Goal: Task Accomplishment & Management: Manage account settings

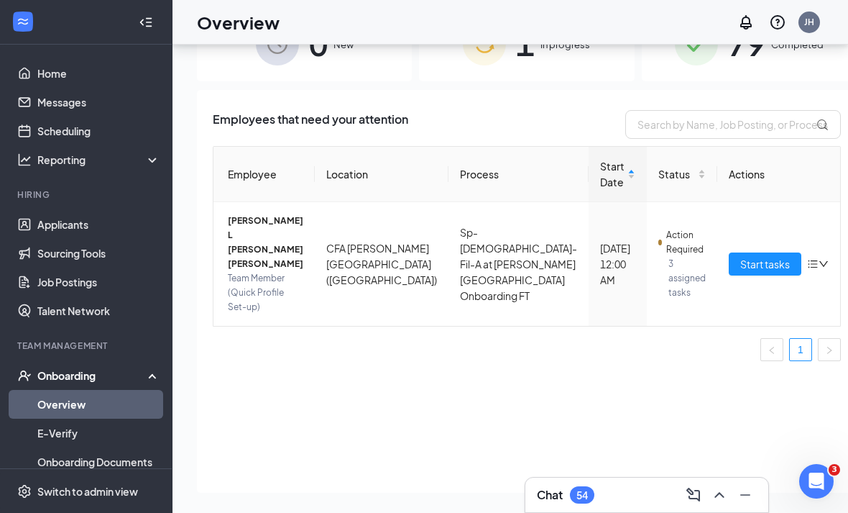
scroll to position [65, 0]
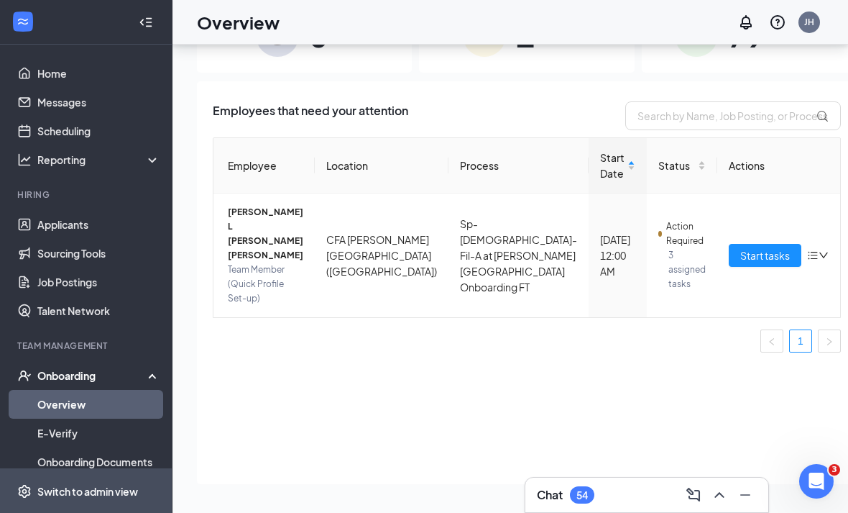
click at [98, 498] on div "Switch to admin view" at bounding box center [87, 491] width 101 height 14
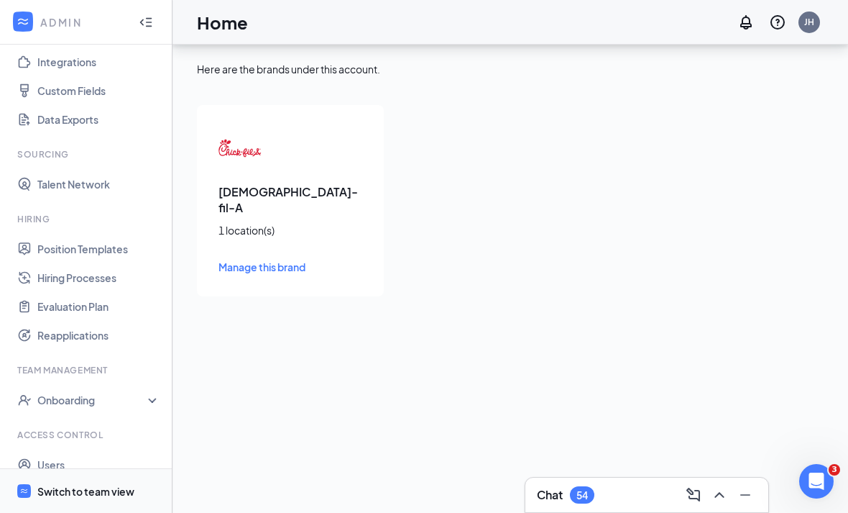
scroll to position [162, 0]
click at [155, 386] on div "Onboarding" at bounding box center [86, 400] width 173 height 29
click at [111, 415] on link "Onboarding Processes" at bounding box center [98, 429] width 123 height 29
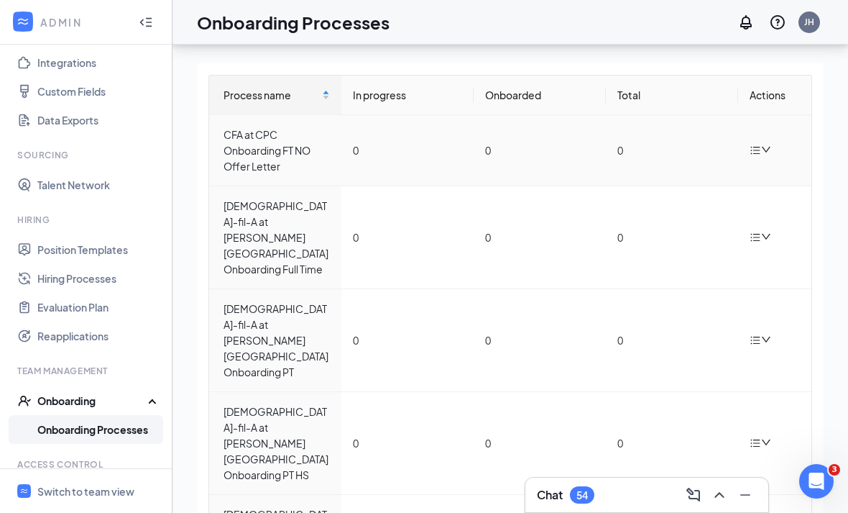
click at [760, 149] on icon "bars" at bounding box center [756, 151] width 12 height 12
click at [653, 183] on div "Edit process" at bounding box center [687, 183] width 155 height 17
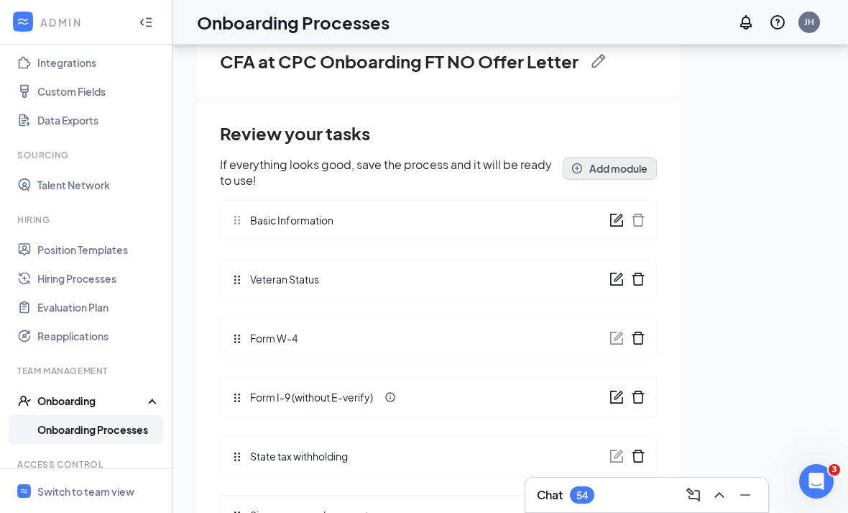
click at [592, 162] on button "Add module" at bounding box center [610, 168] width 94 height 23
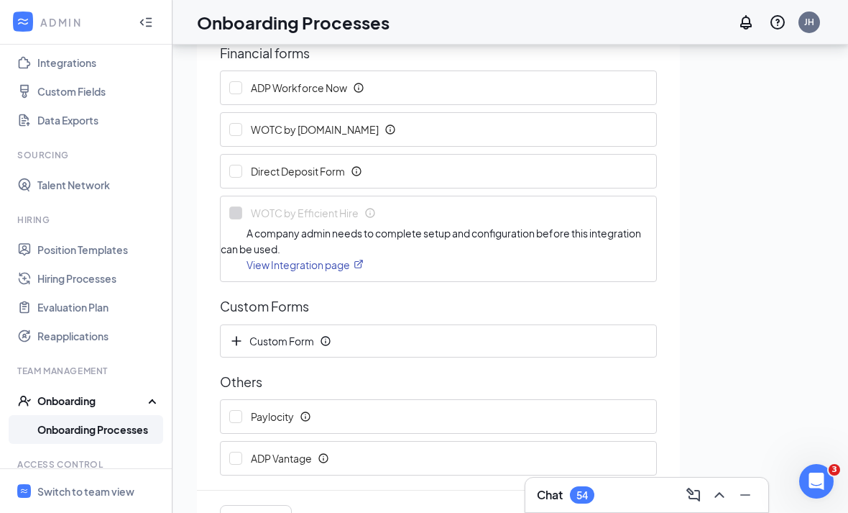
click at [622, 511] on button "Continue" at bounding box center [615, 519] width 83 height 29
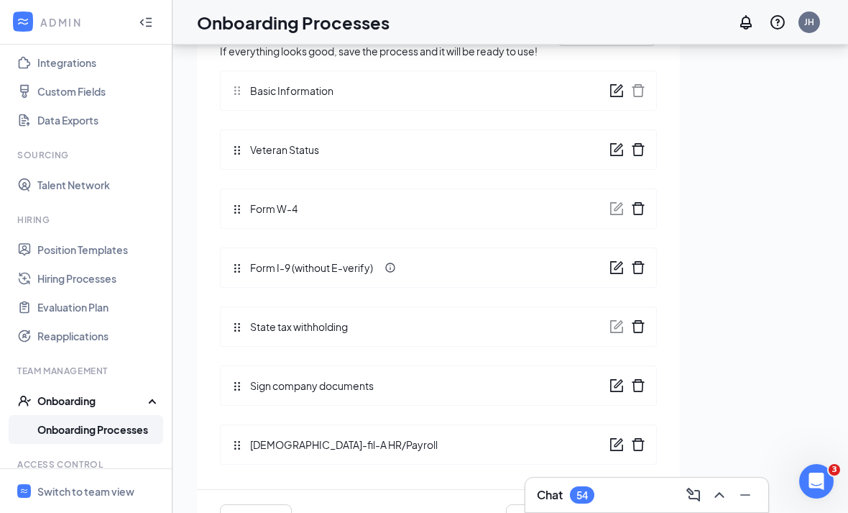
click at [743, 293] on div "CFA at CPC Onboarding FT NO Offer Letter Review & Save If everything looks good…" at bounding box center [510, 141] width 627 height 498
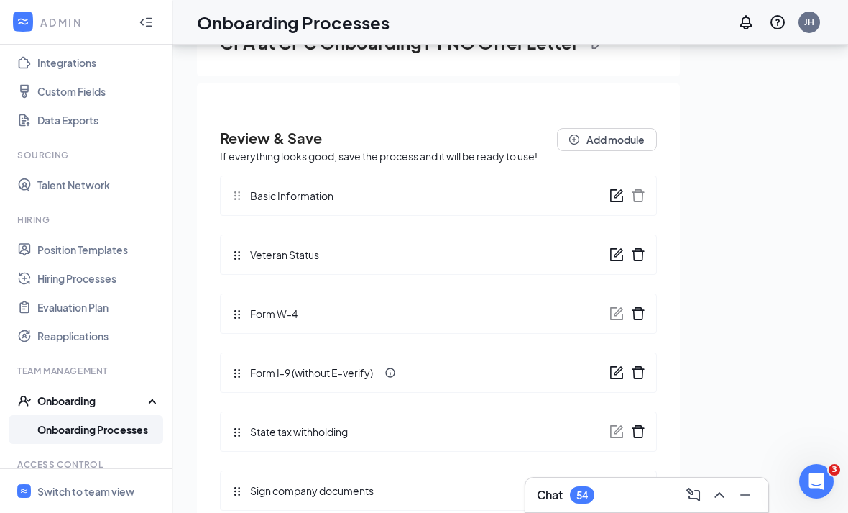
scroll to position [0, 0]
click at [623, 137] on button "Add module" at bounding box center [607, 139] width 100 height 23
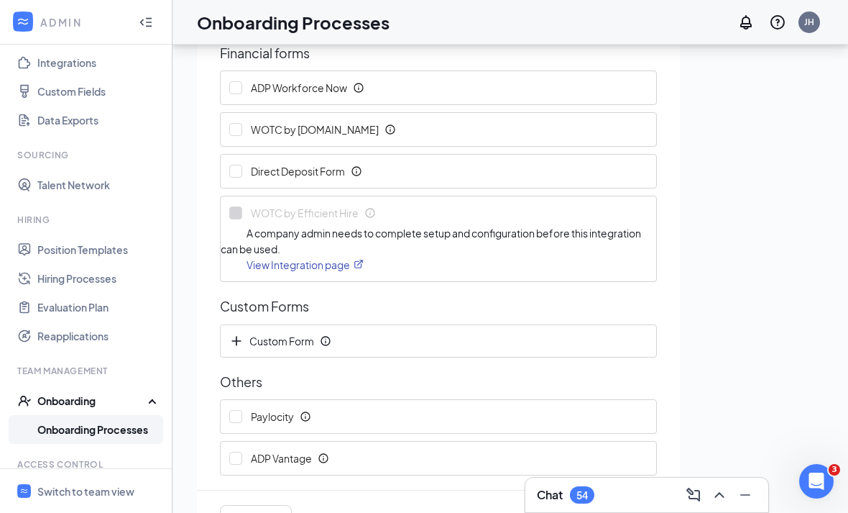
click at [584, 505] on button "Continue" at bounding box center [615, 519] width 83 height 29
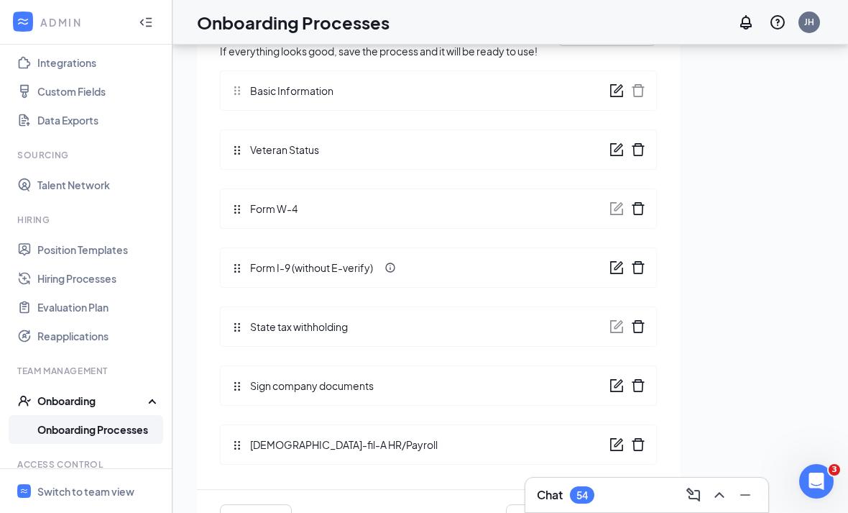
scroll to position [105, 0]
click at [603, 389] on div "Sign company documents" at bounding box center [438, 385] width 437 height 40
click at [616, 392] on icon "form" at bounding box center [617, 385] width 14 height 14
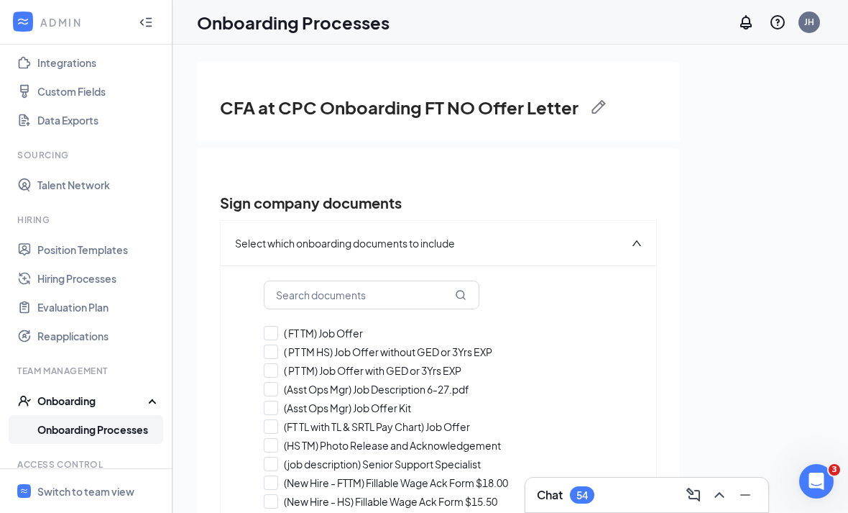
scroll to position [0, 0]
click at [93, 431] on link "Onboarding Processes" at bounding box center [98, 429] width 123 height 29
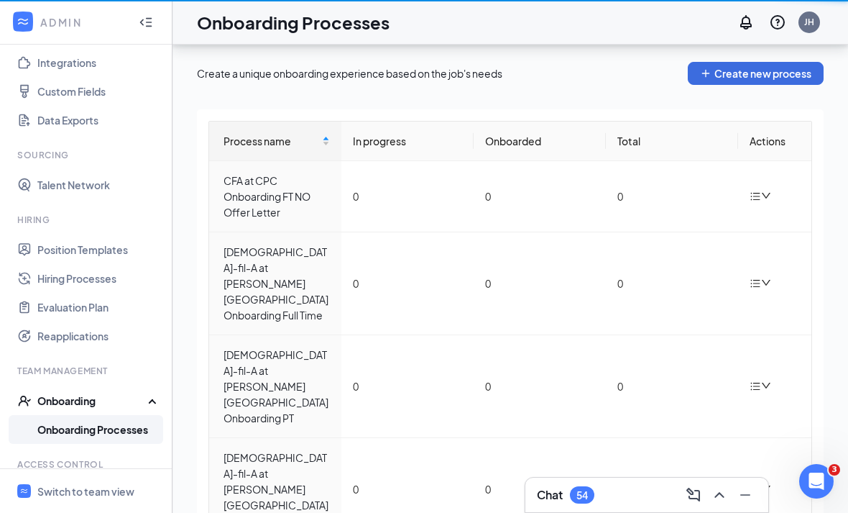
scroll to position [46, 0]
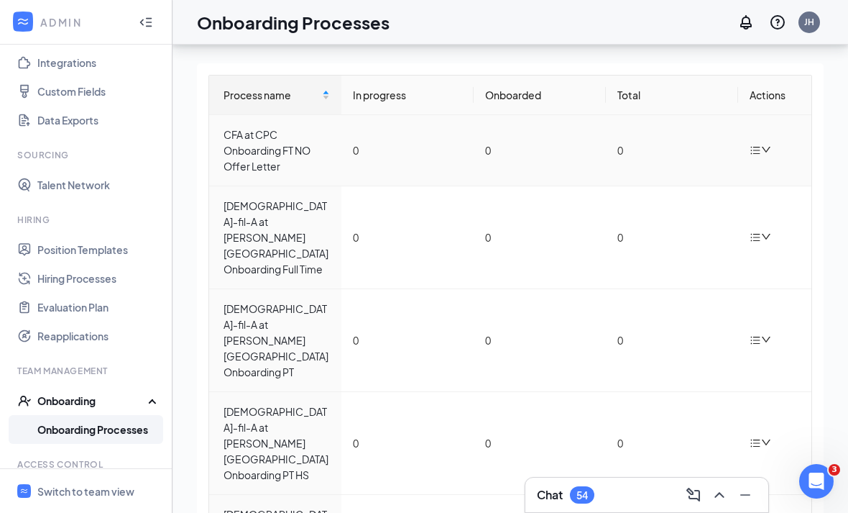
click at [757, 141] on div at bounding box center [762, 150] width 25 height 18
click at [680, 176] on div "Edit process" at bounding box center [687, 183] width 155 height 17
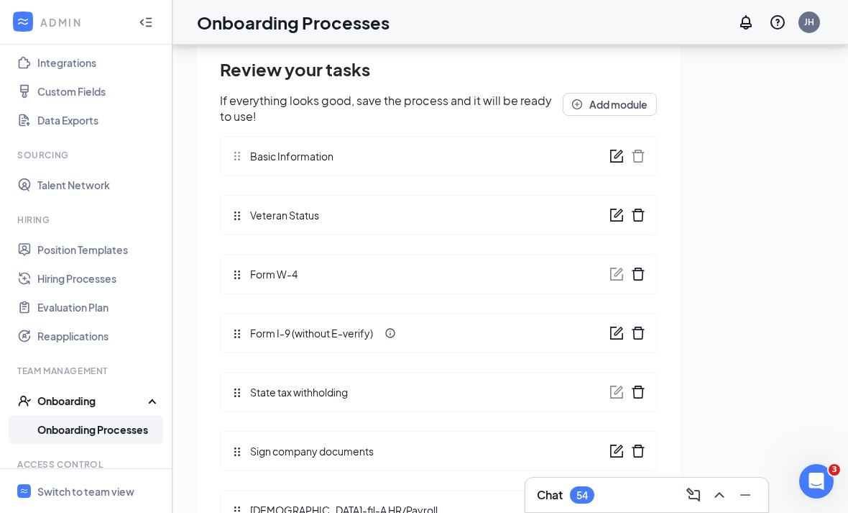
scroll to position [49, 0]
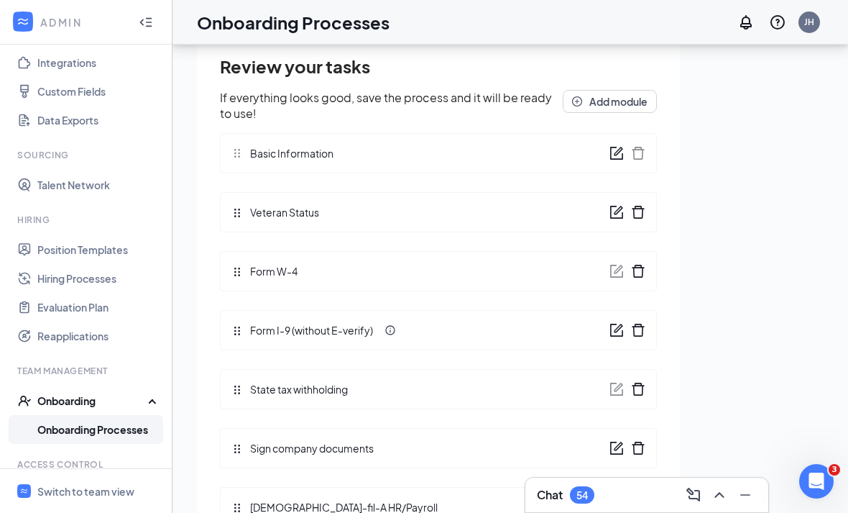
click at [612, 436] on div "Sign company documents" at bounding box center [438, 448] width 437 height 40
click at [608, 458] on div "Sign company documents" at bounding box center [438, 448] width 437 height 40
click at [603, 450] on div "Sign company documents" at bounding box center [438, 448] width 437 height 40
click at [610, 445] on icon "form" at bounding box center [617, 448] width 14 height 14
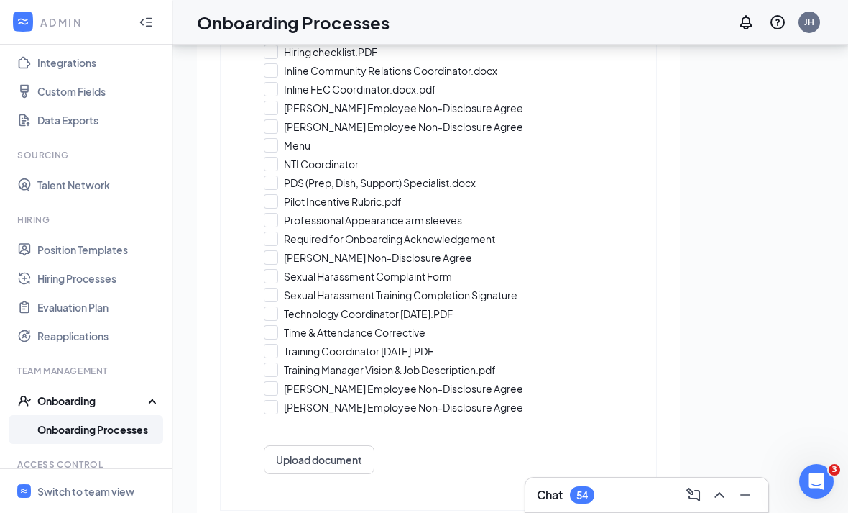
scroll to position [1227, 0]
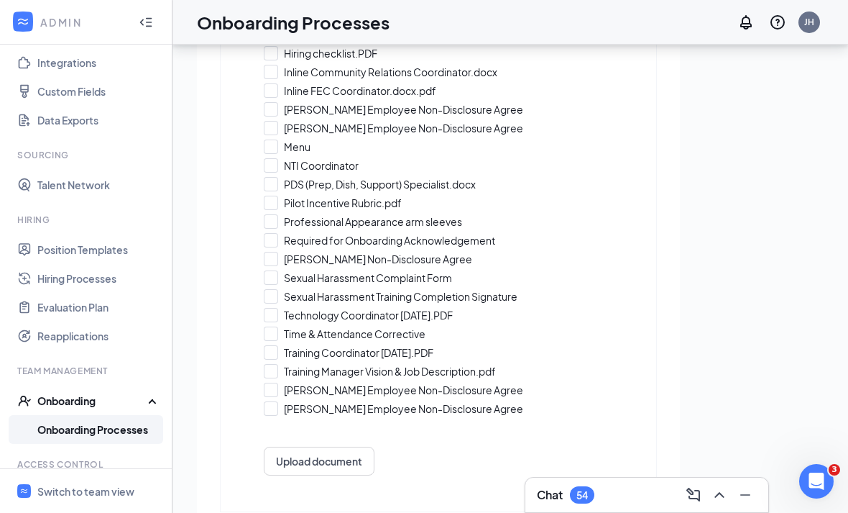
click at [68, 440] on link "Onboarding Processes" at bounding box center [98, 429] width 123 height 29
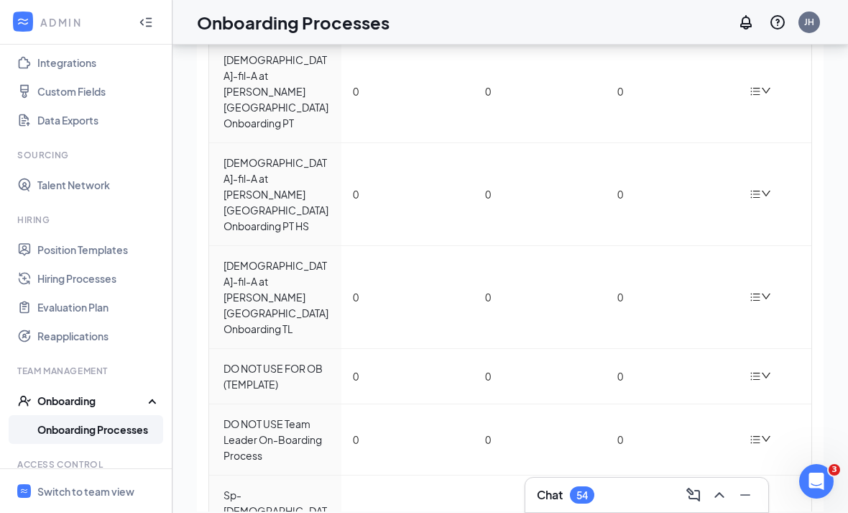
scroll to position [245, 0]
click at [757, 288] on div at bounding box center [762, 297] width 25 height 18
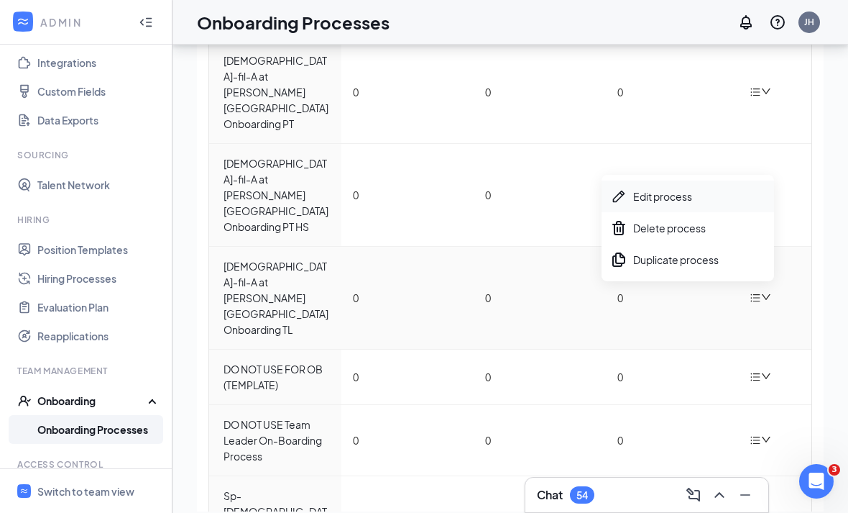
click at [669, 198] on div "Edit process" at bounding box center [687, 196] width 155 height 17
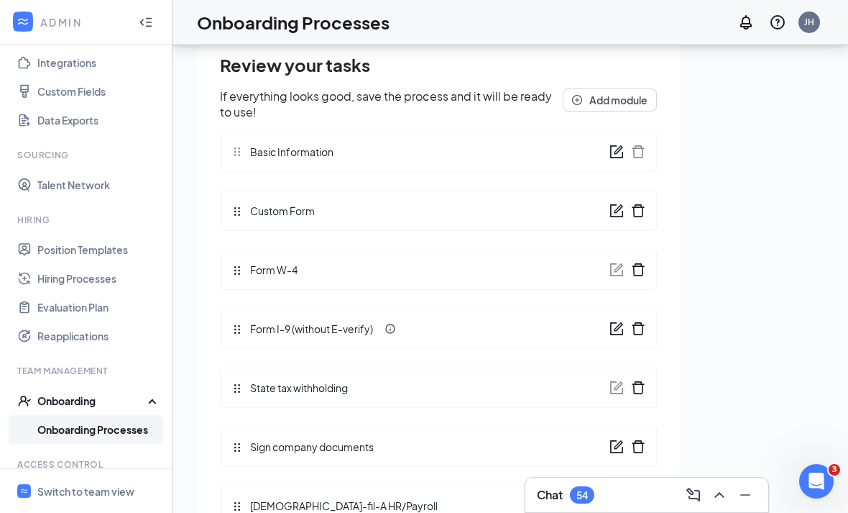
scroll to position [64, 0]
click at [622, 449] on icon "form" at bounding box center [617, 448] width 14 height 14
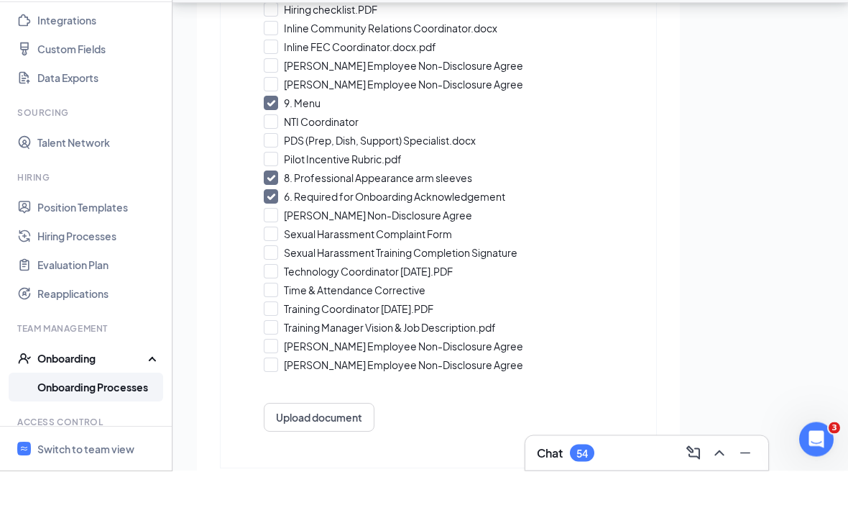
scroll to position [65, 0]
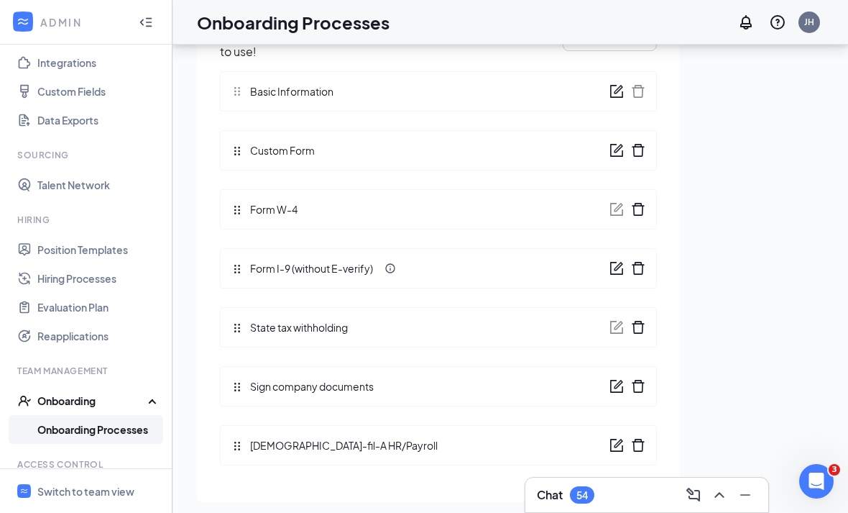
scroll to position [64, 0]
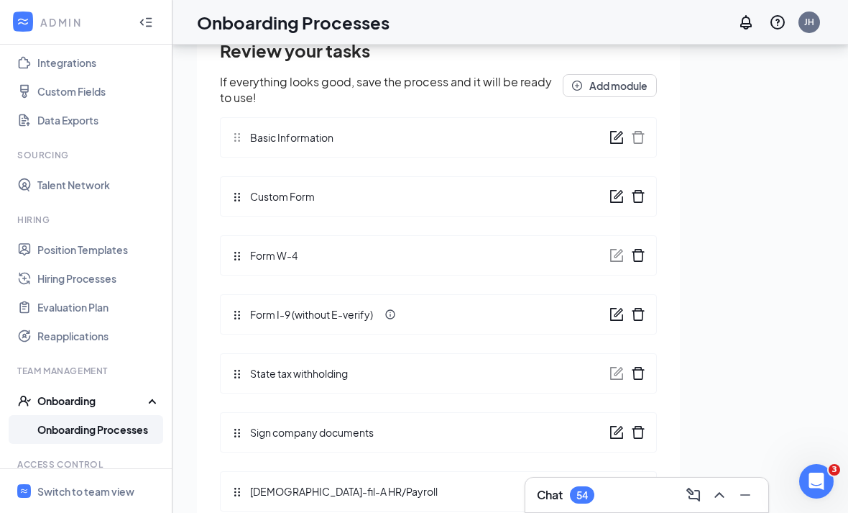
click at [86, 429] on link "Onboarding Processes" at bounding box center [98, 429] width 123 height 29
